Goal: Information Seeking & Learning: Learn about a topic

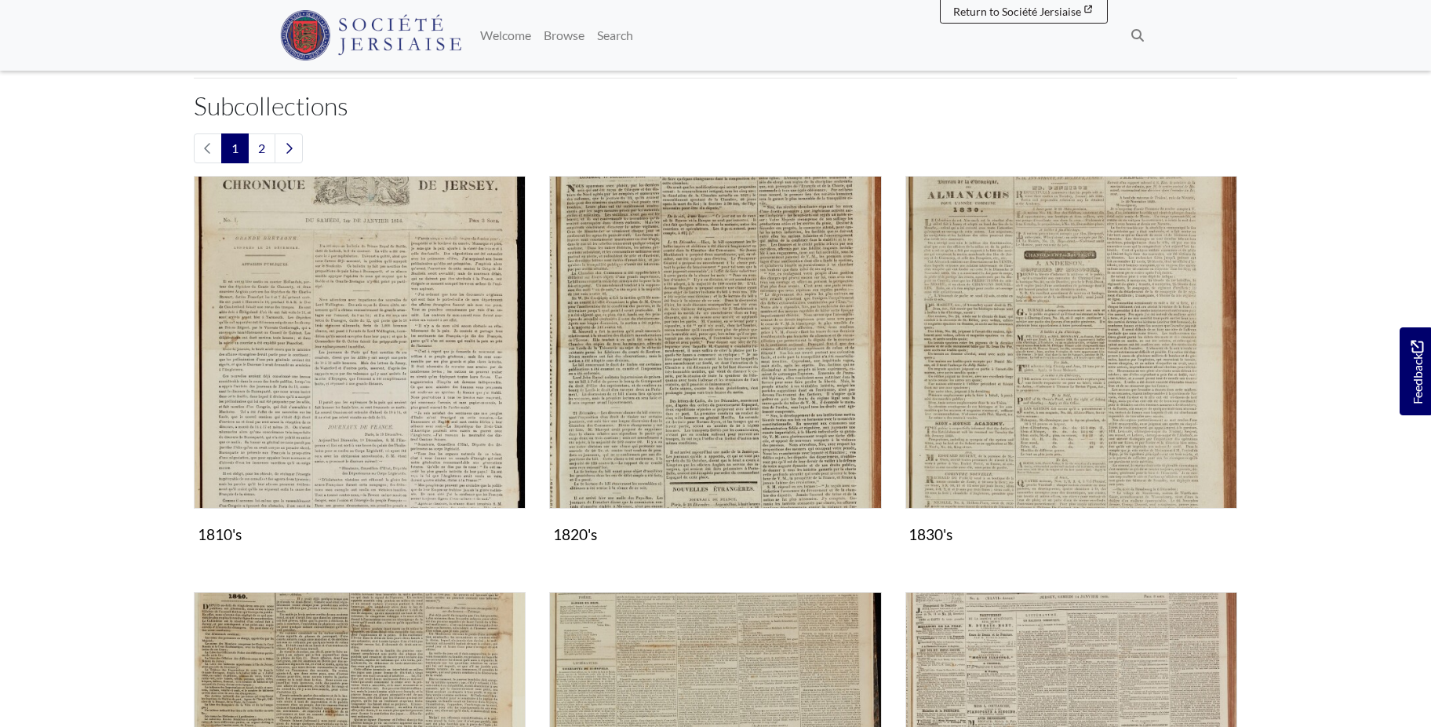
scroll to position [720, 0]
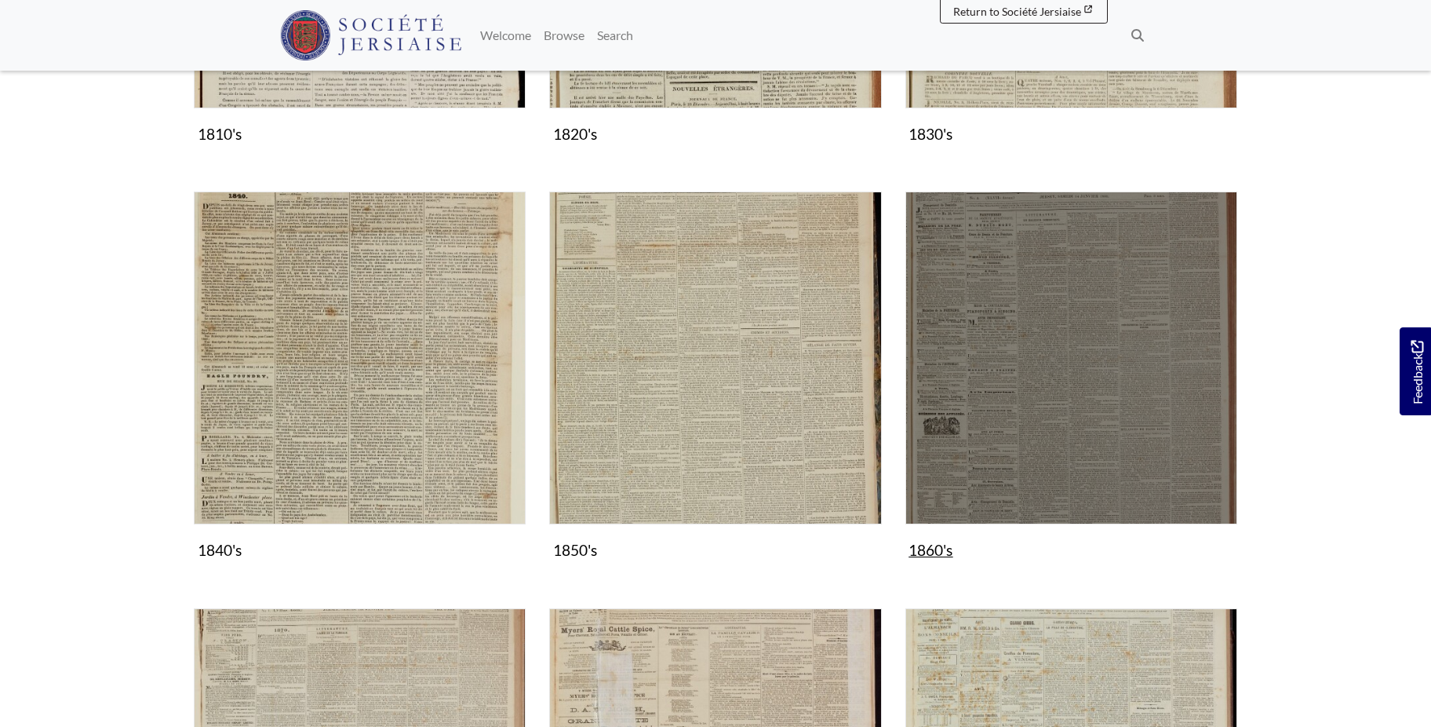
click at [1048, 376] on img "Subcollection" at bounding box center [1072, 357] width 332 height 332
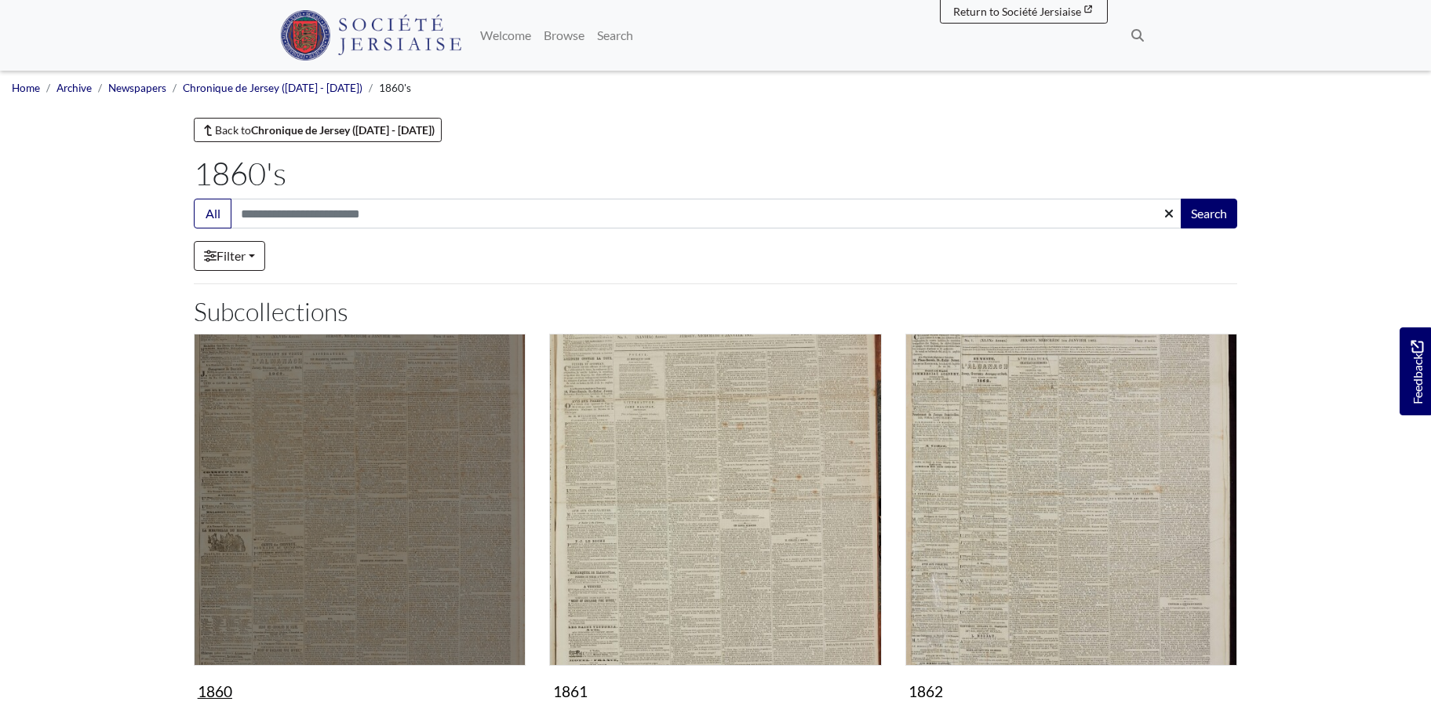
click at [332, 512] on img "Subcollection" at bounding box center [360, 500] width 332 height 332
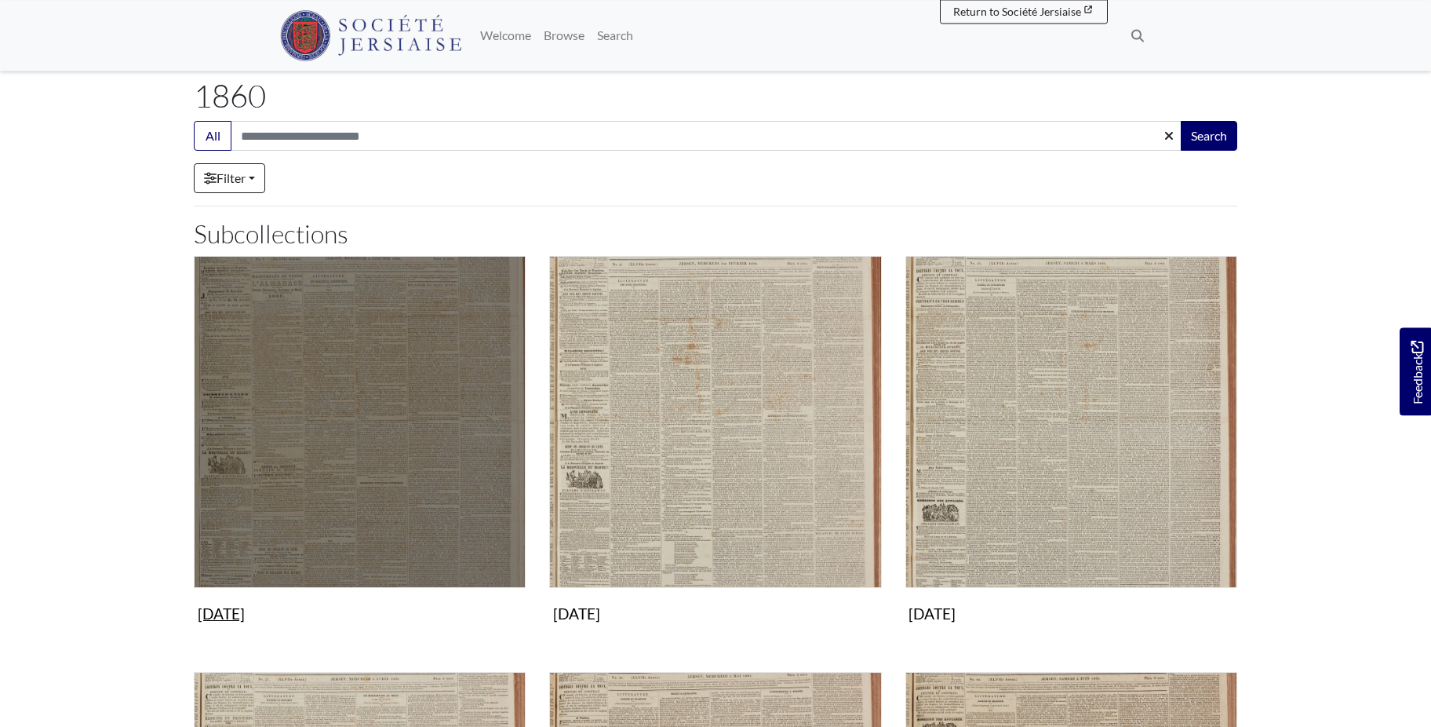
scroll to position [400, 0]
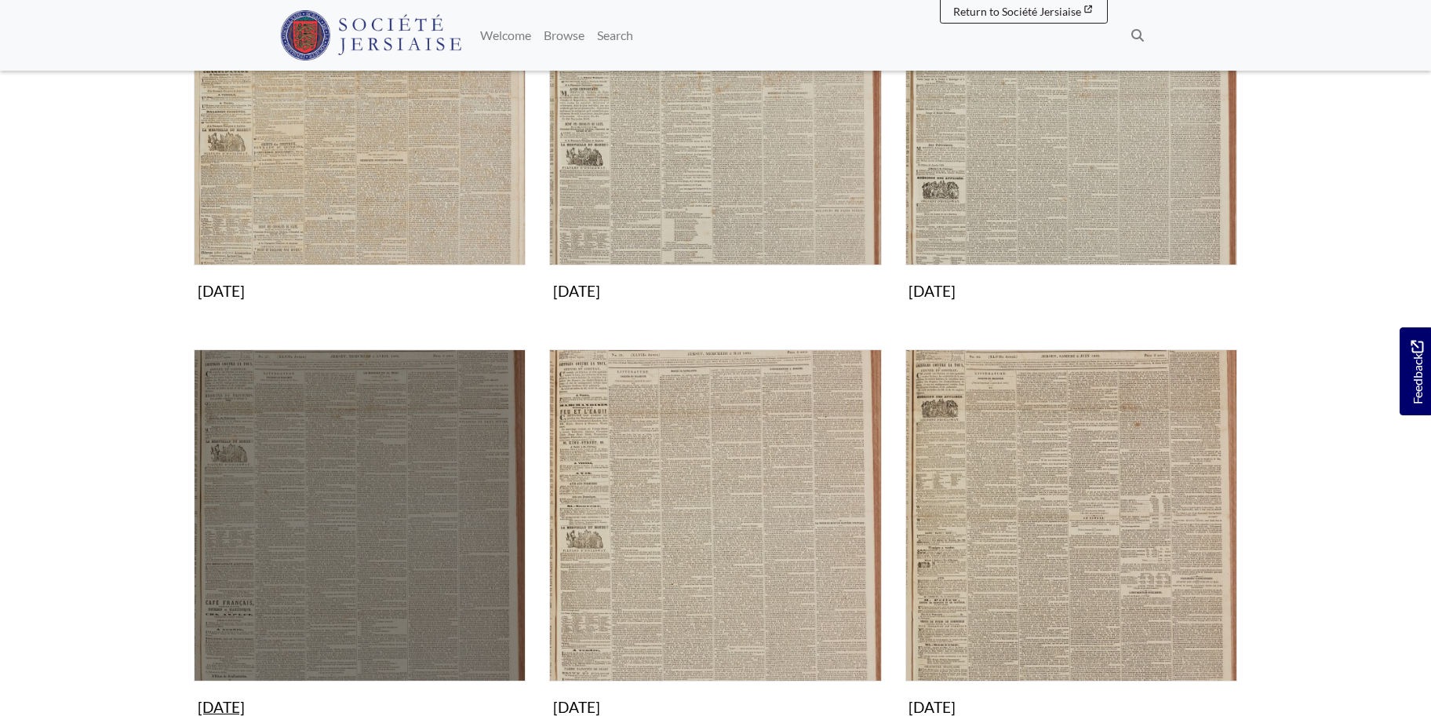
click at [328, 501] on img "Subcollection" at bounding box center [360, 515] width 332 height 332
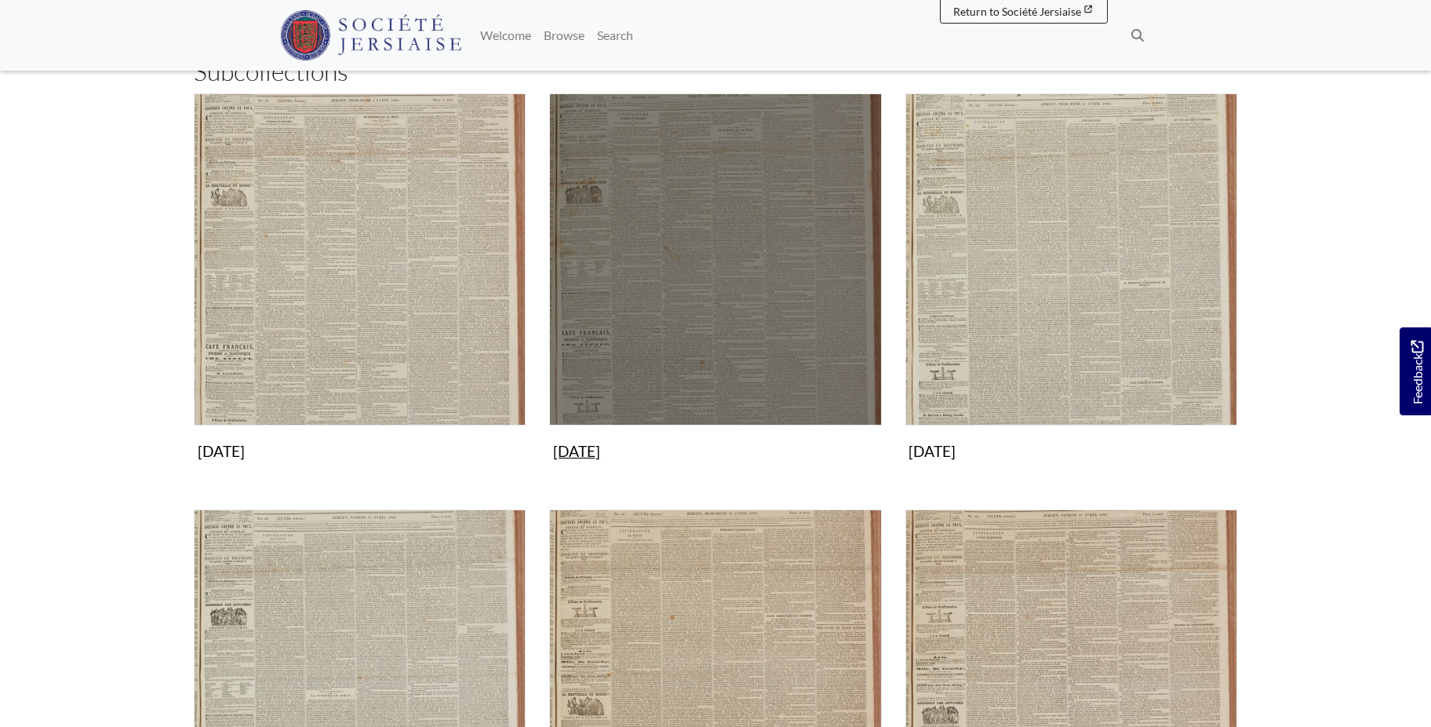
scroll to position [480, 0]
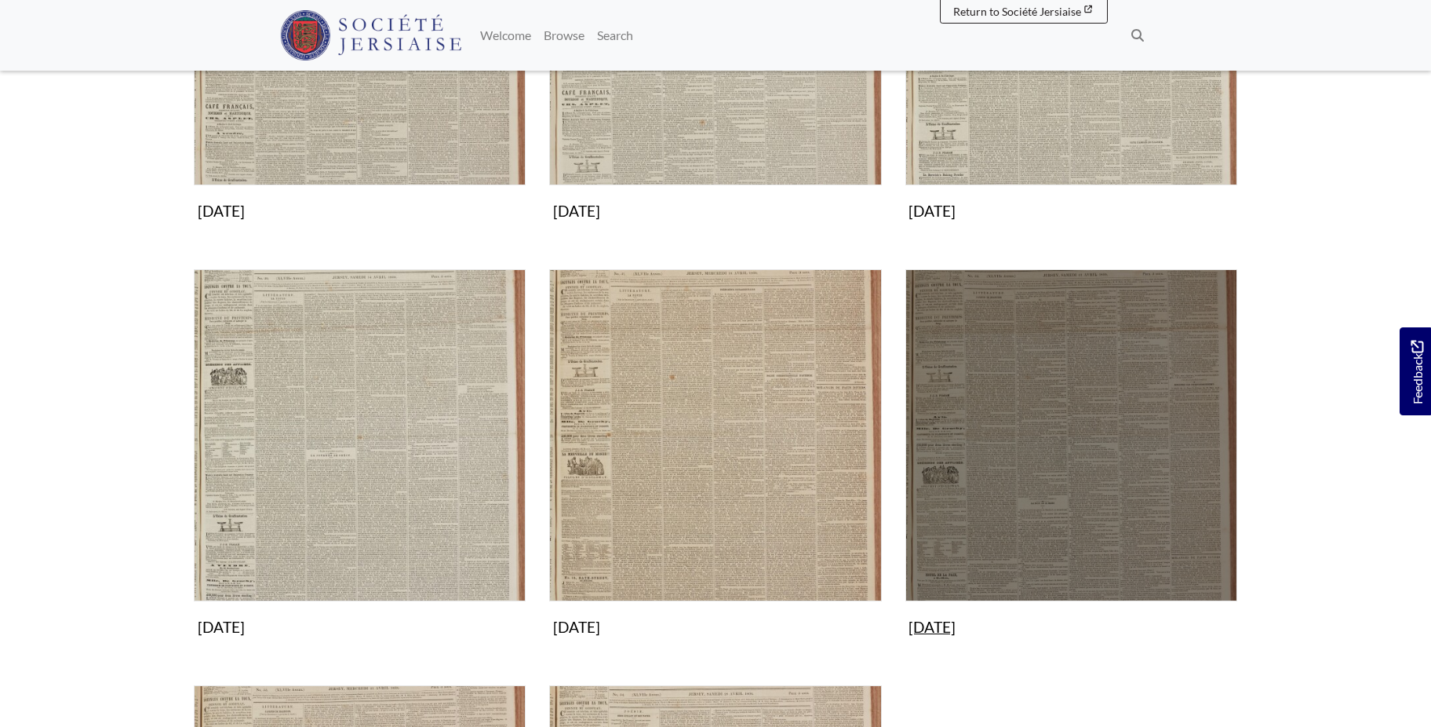
click at [1055, 498] on img "Subcollection" at bounding box center [1072, 435] width 332 height 332
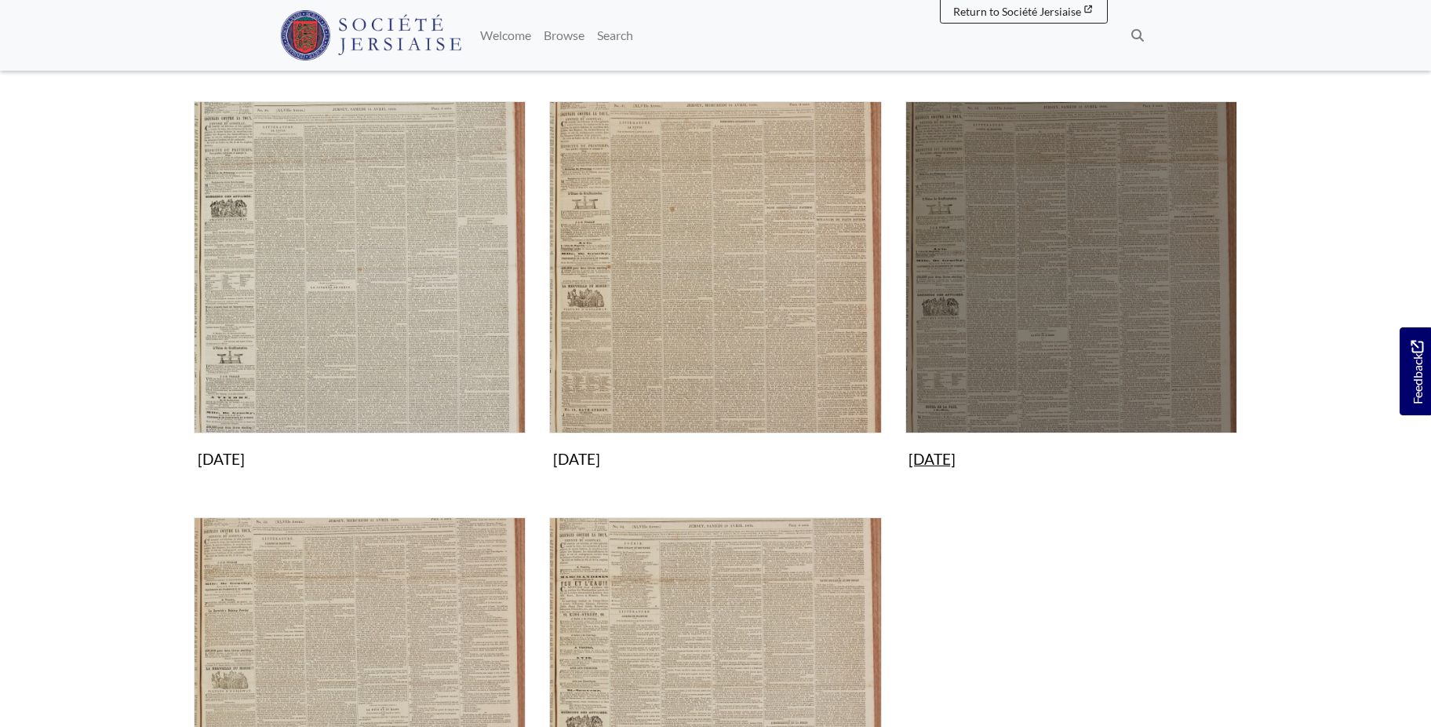
scroll to position [880, 0]
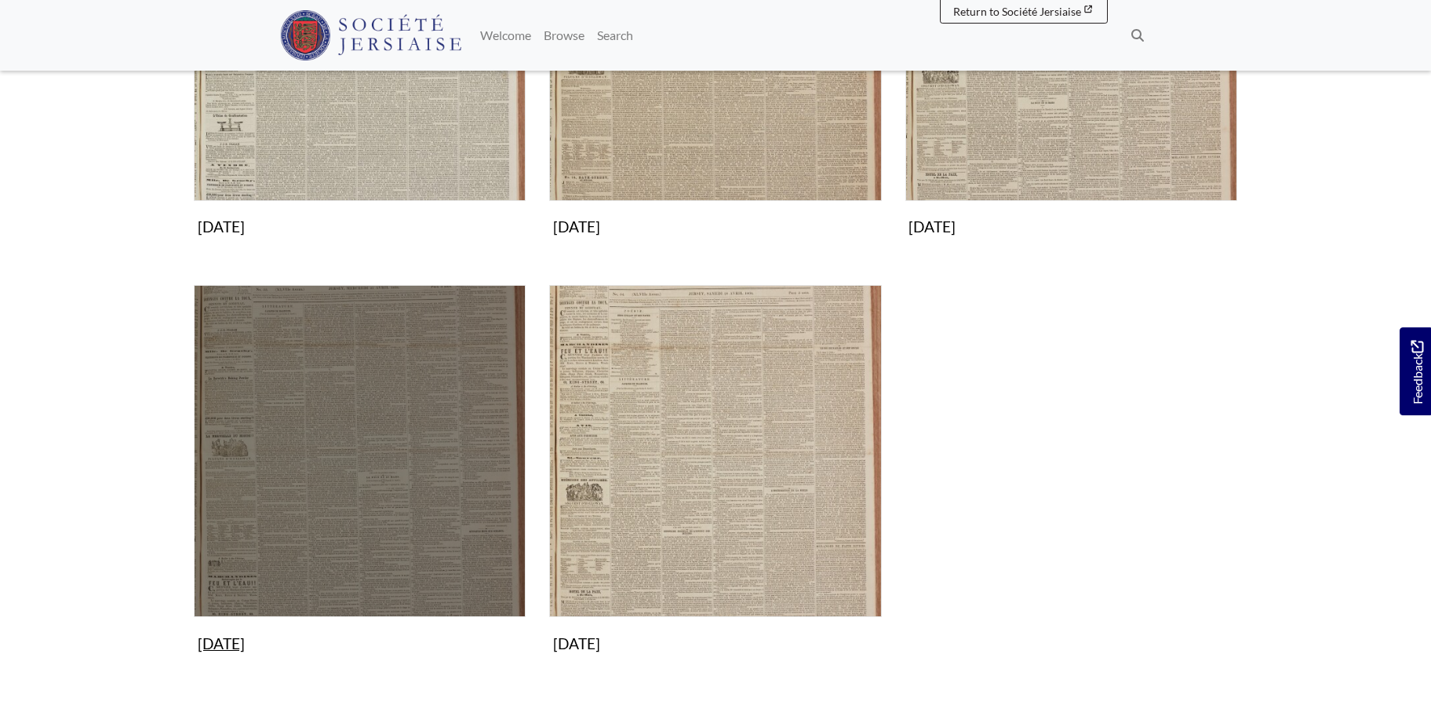
click at [392, 422] on img "Subcollection" at bounding box center [360, 451] width 332 height 332
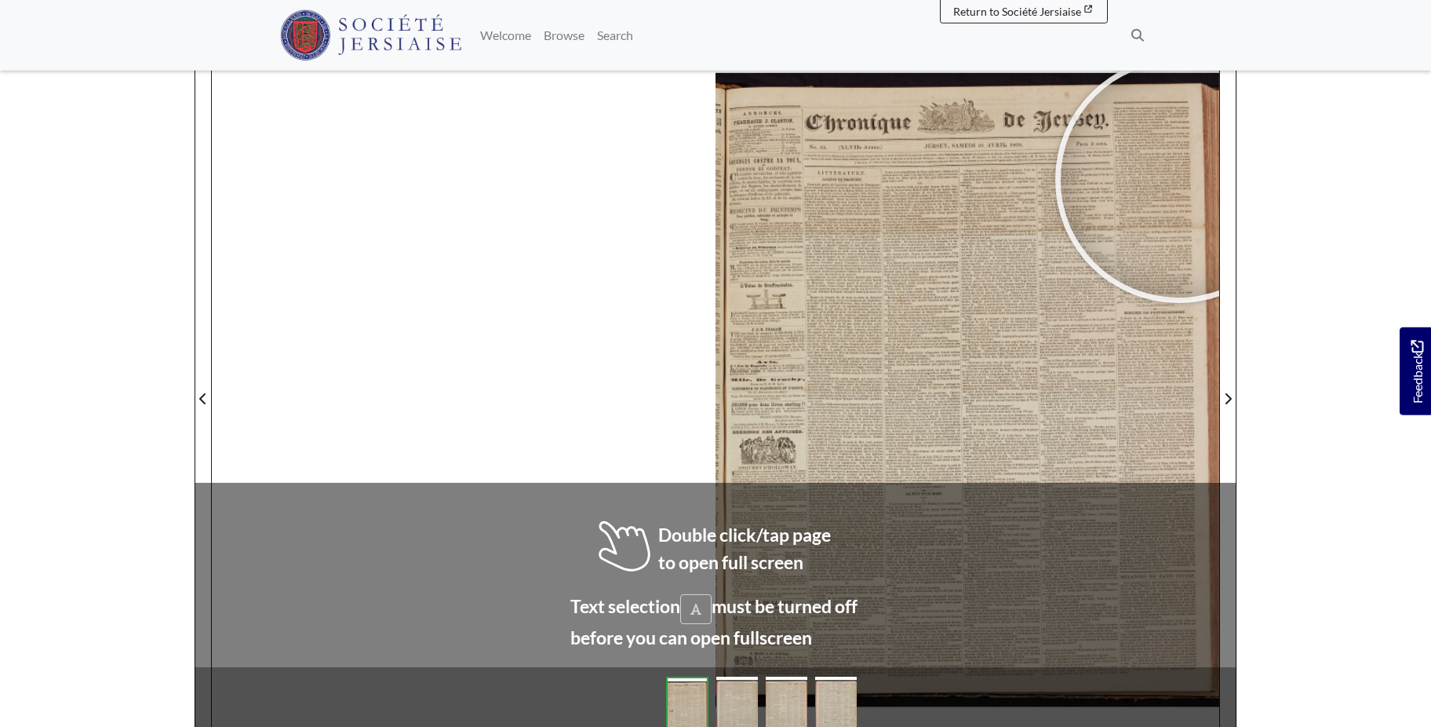
scroll to position [222, 0]
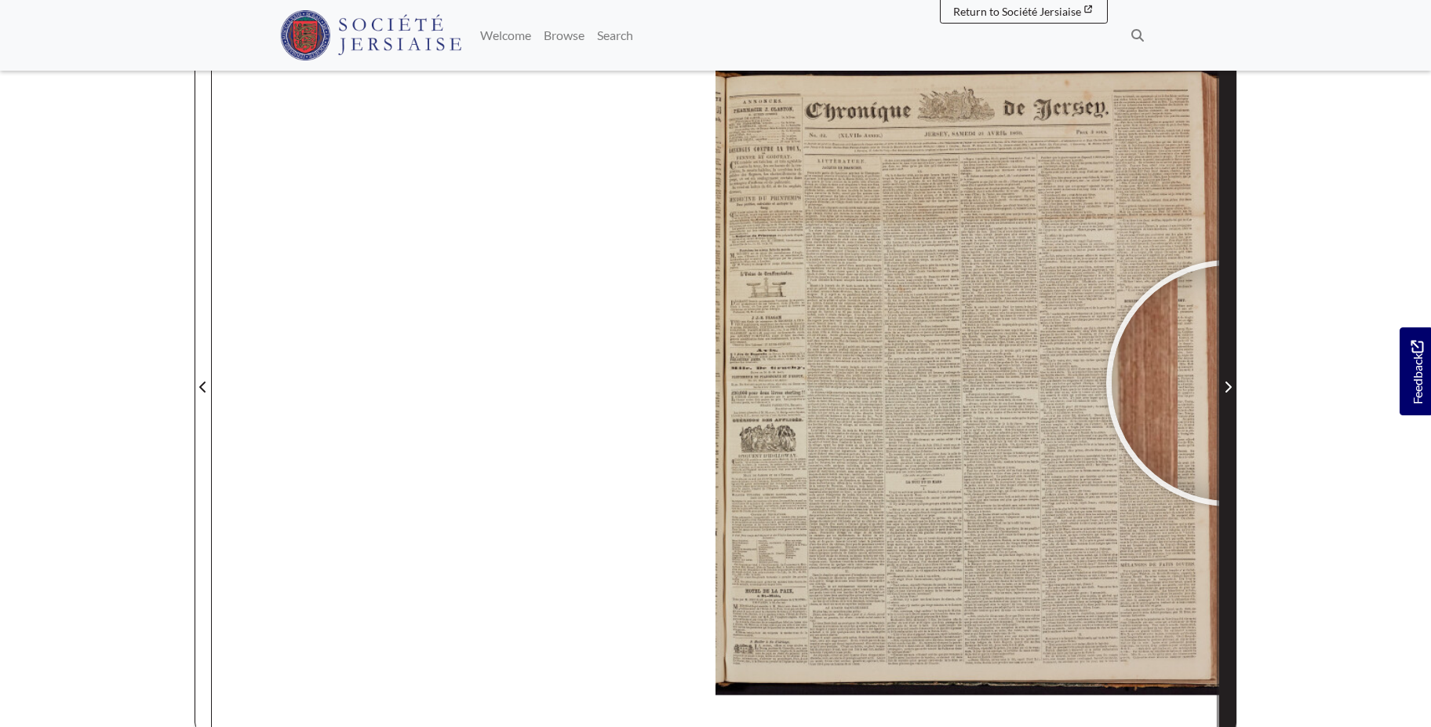
click at [1230, 383] on icon "Next Page" at bounding box center [1228, 387] width 8 height 13
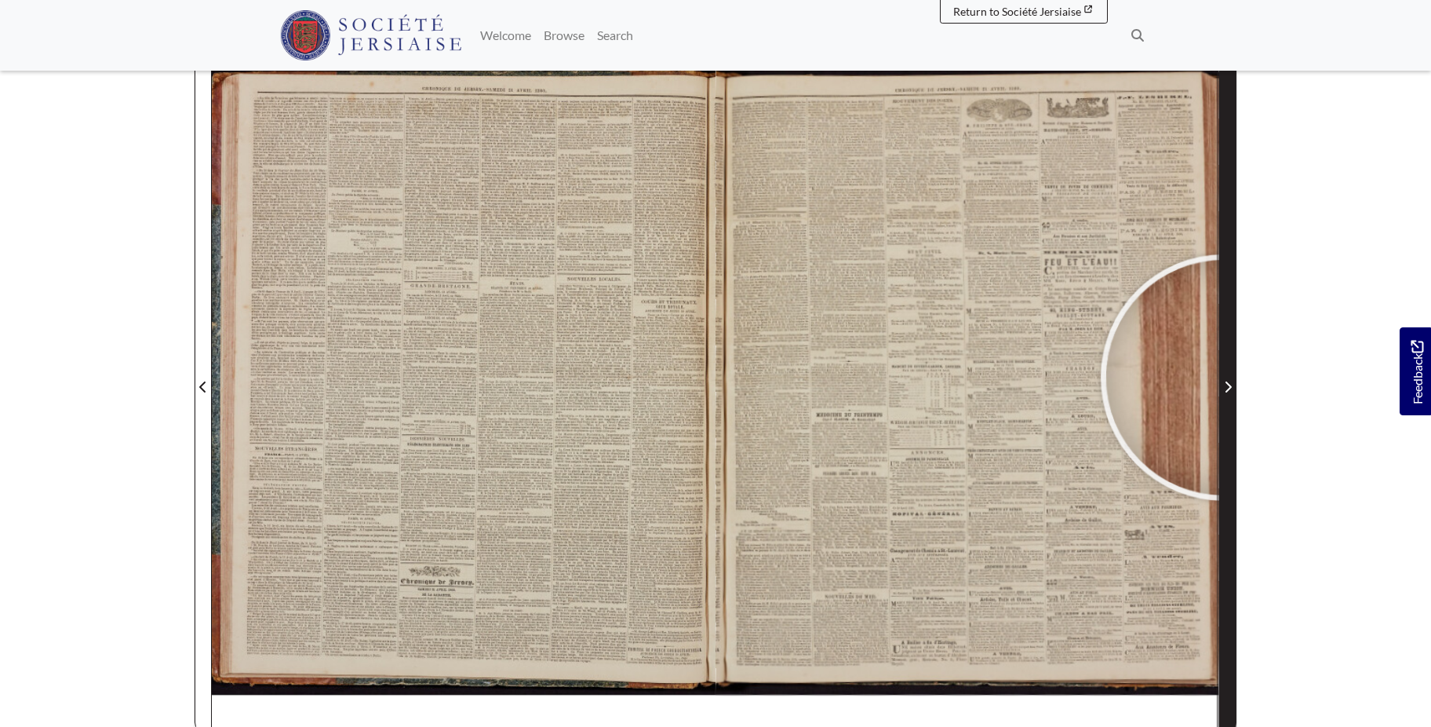
click at [1224, 377] on span "Next Page" at bounding box center [1228, 377] width 16 height 711
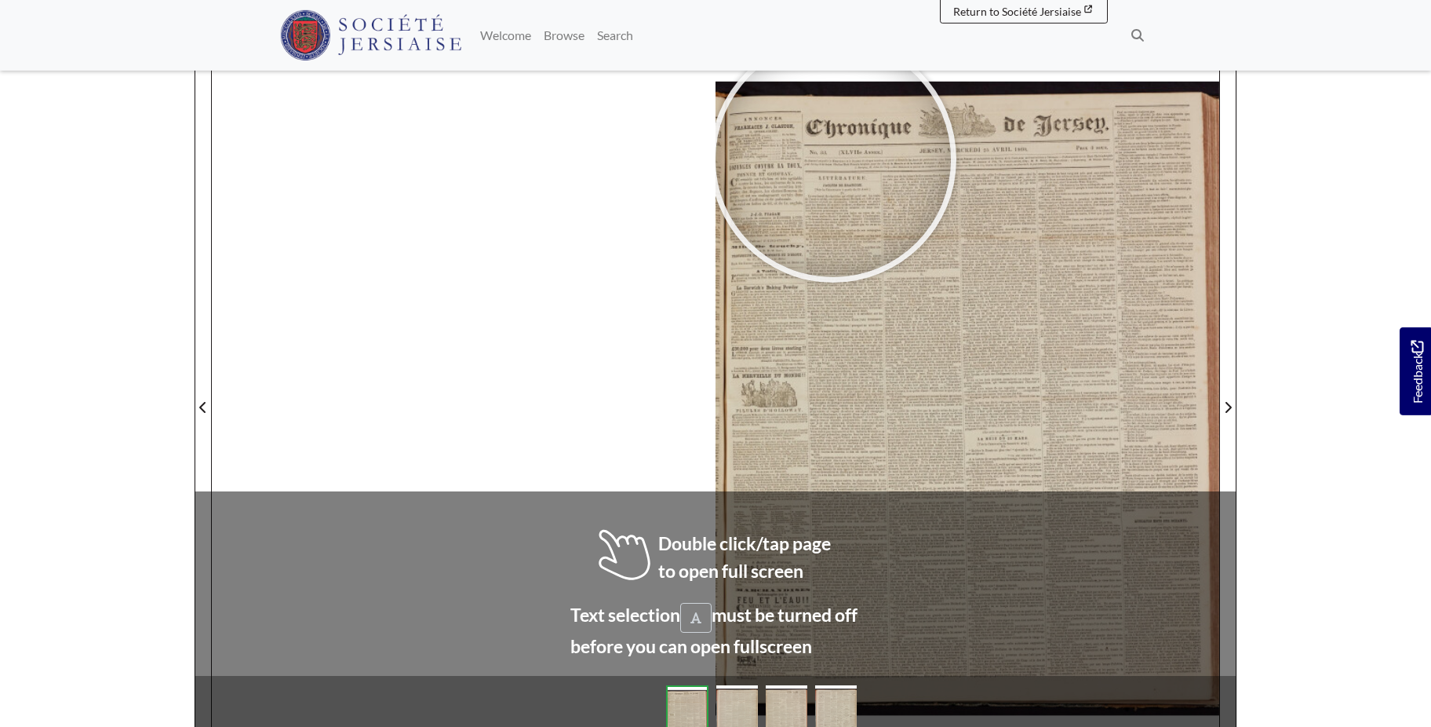
scroll to position [203, 0]
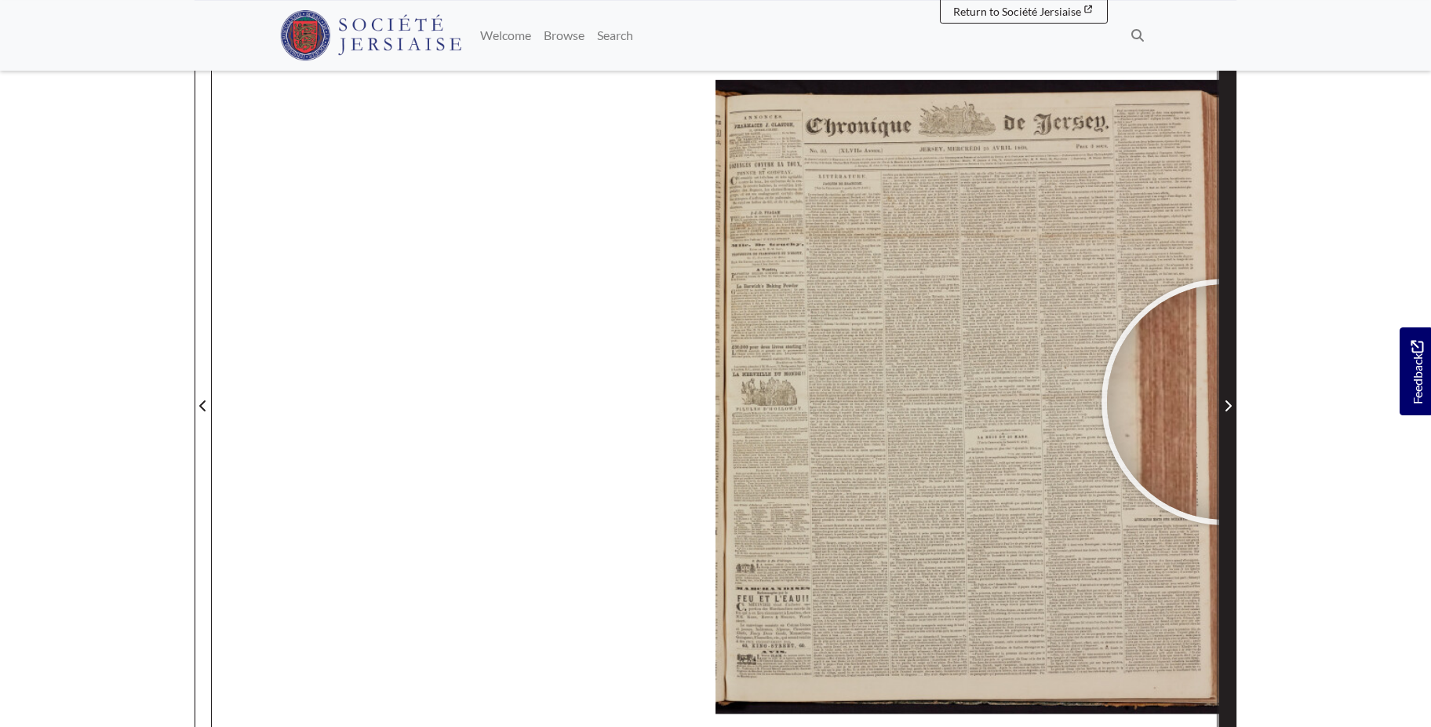
click at [1225, 402] on icon "Next Page" at bounding box center [1228, 405] width 8 height 13
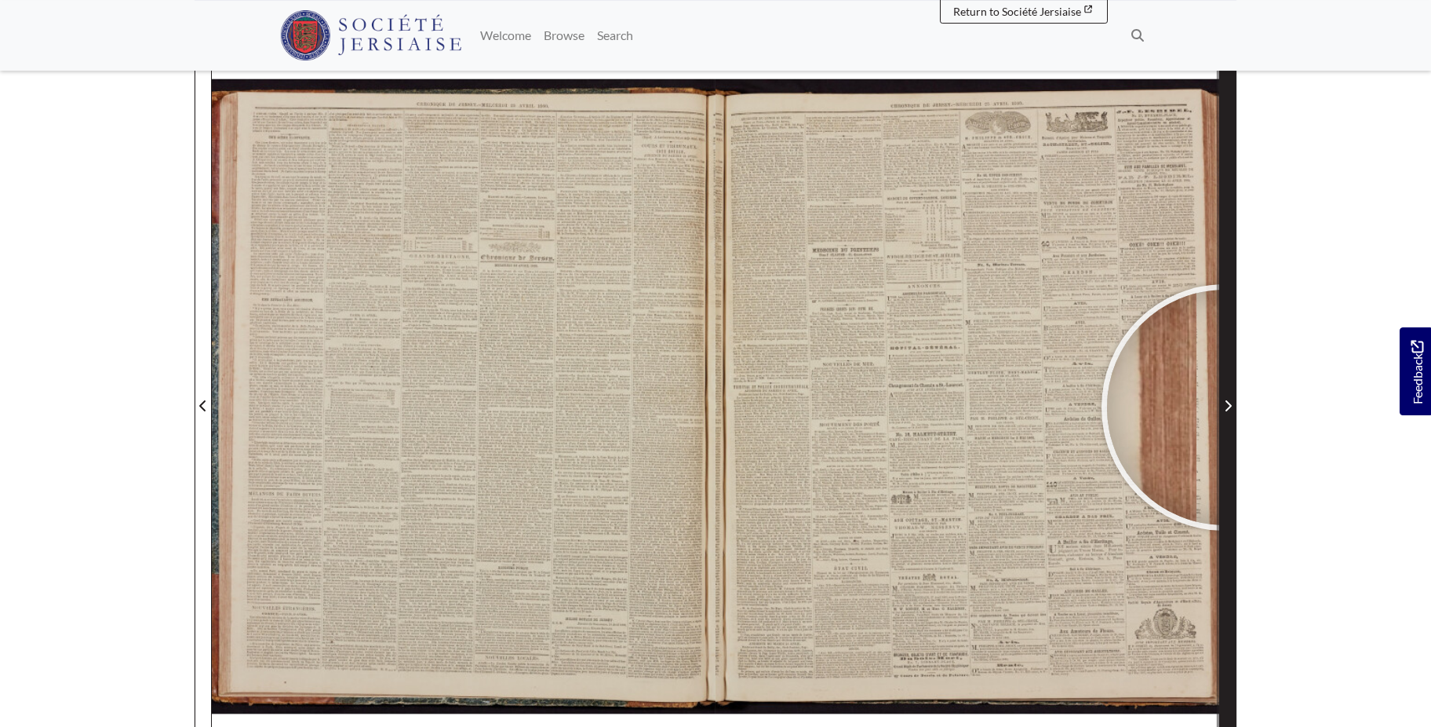
click at [1225, 407] on icon "Next Page" at bounding box center [1228, 405] width 8 height 13
